Goal: Task Accomplishment & Management: Manage account settings

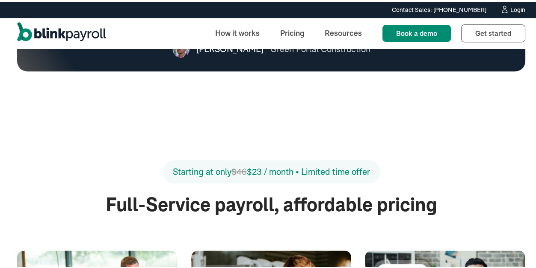
scroll to position [905, 0]
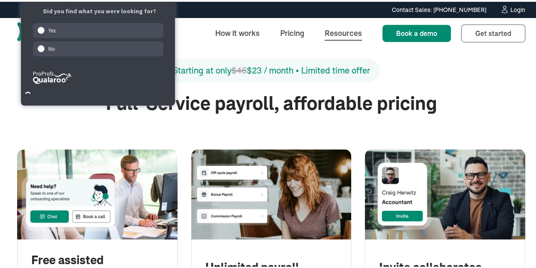
click at [323, 24] on link "Resources" at bounding box center [343, 31] width 51 height 18
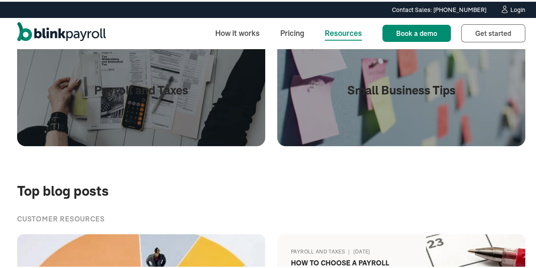
scroll to position [359, 0]
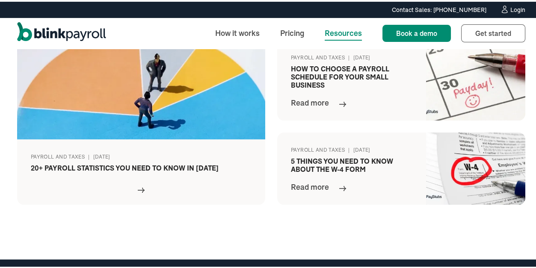
click at [502, 4] on icon at bounding box center [504, 7] width 9 height 9
